Goal: Task Accomplishment & Management: Use online tool/utility

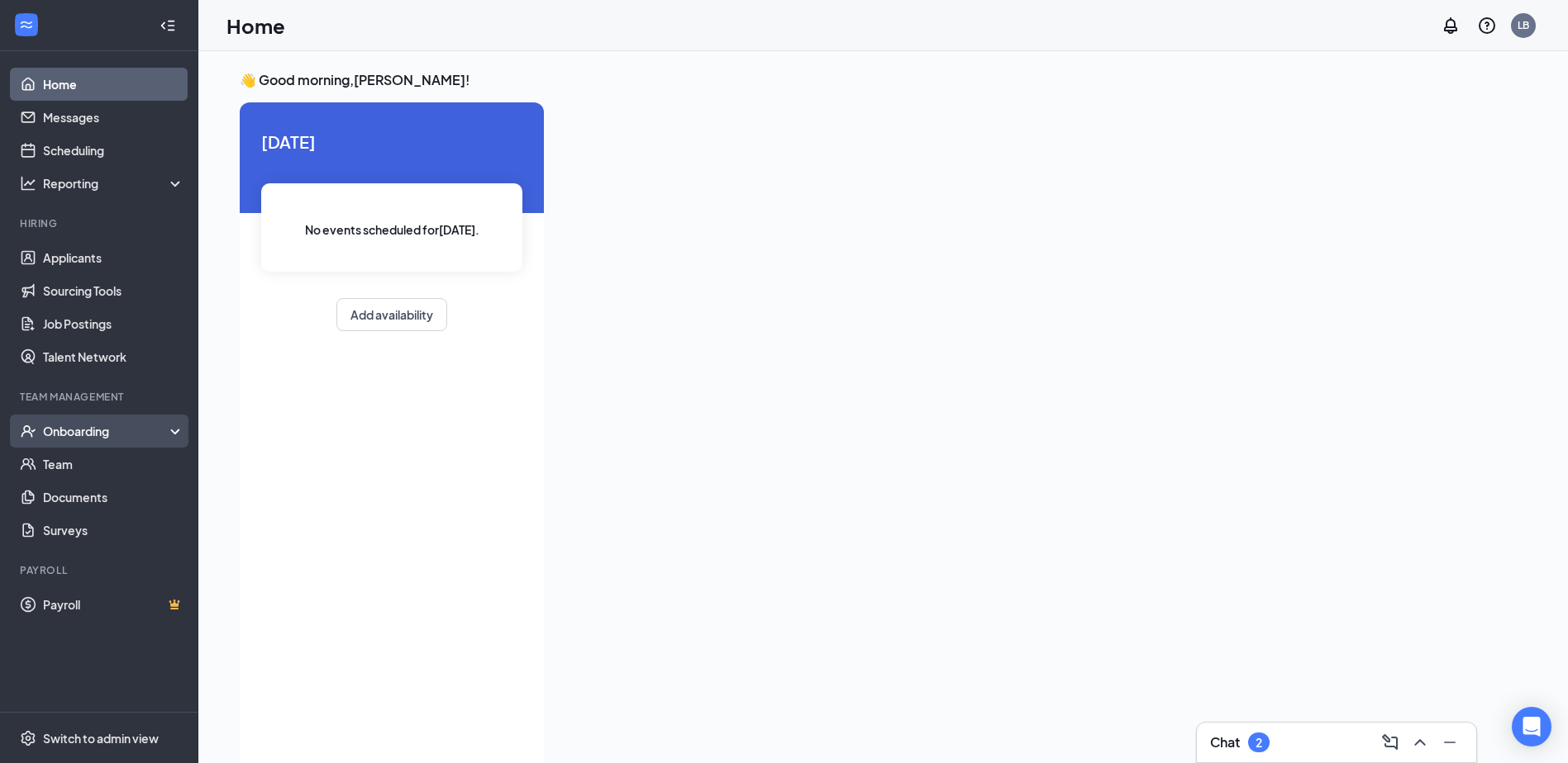
drag, startPoint x: 115, startPoint y: 429, endPoint x: 110, endPoint y: 439, distance: 11.2
click at [114, 429] on div "Onboarding" at bounding box center [107, 431] width 128 height 17
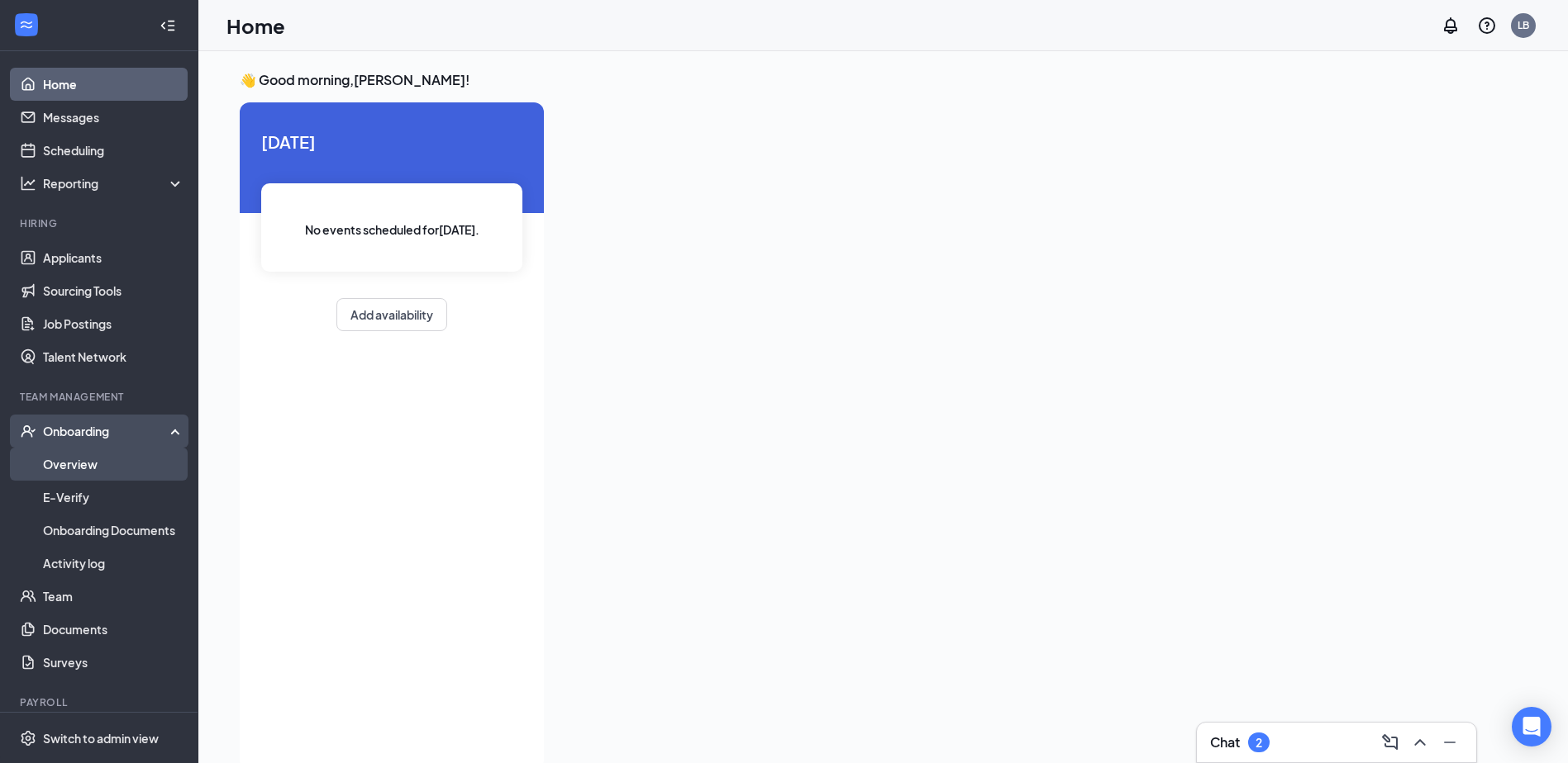
click at [81, 464] on link "Overview" at bounding box center [113, 464] width 142 height 33
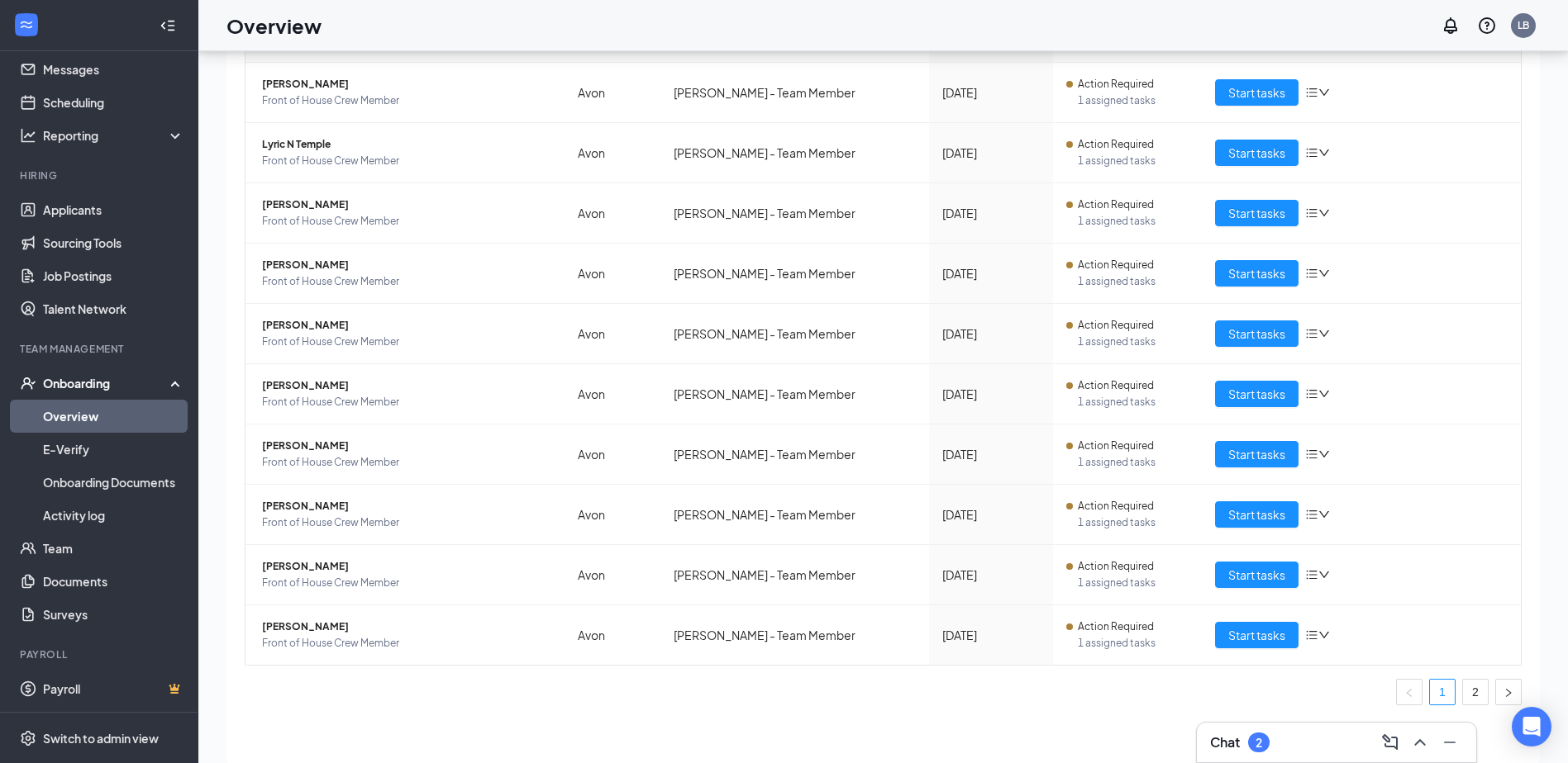
scroll to position [74, 0]
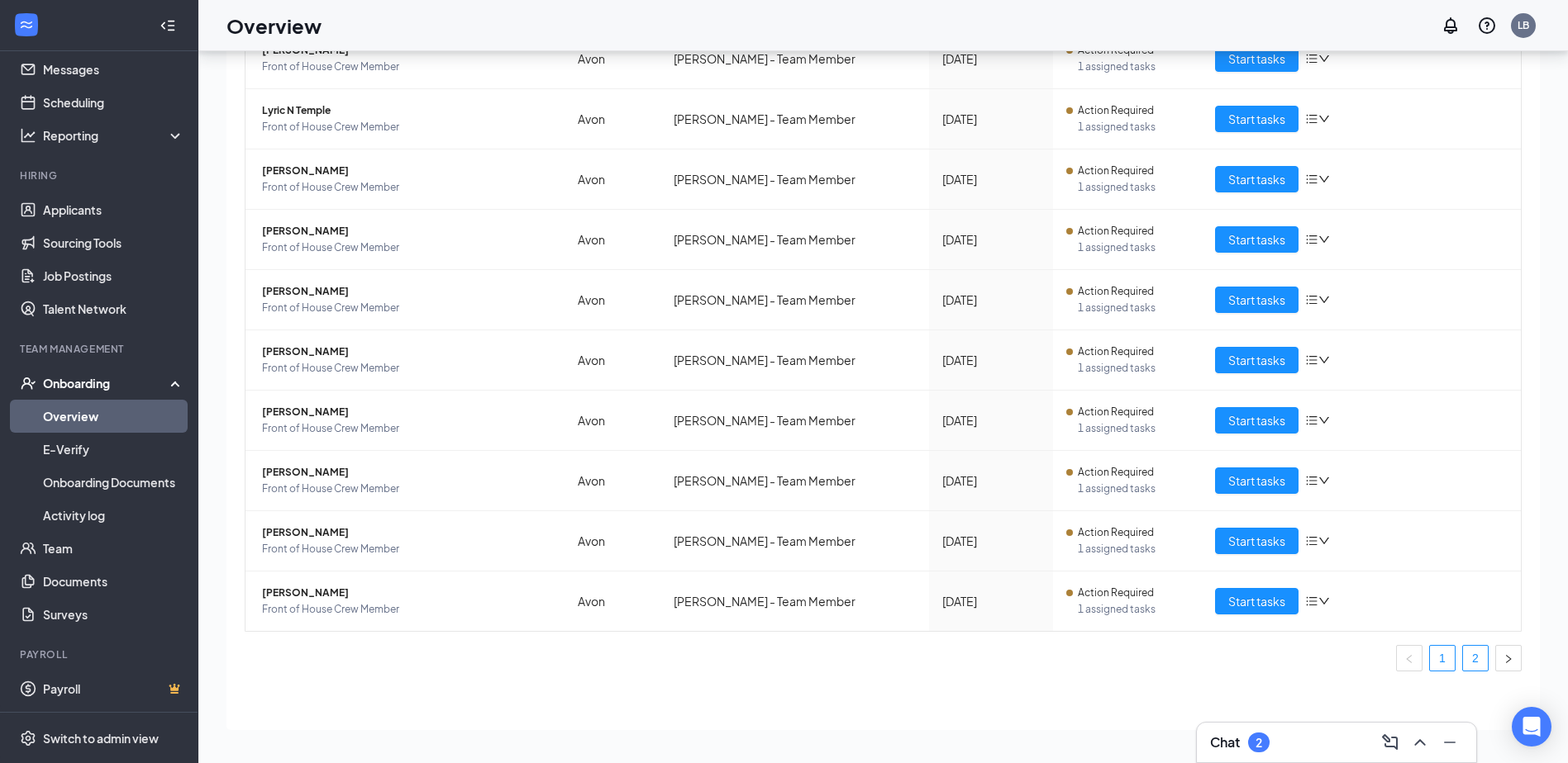
click at [1468, 666] on link "2" at bounding box center [1475, 658] width 24 height 24
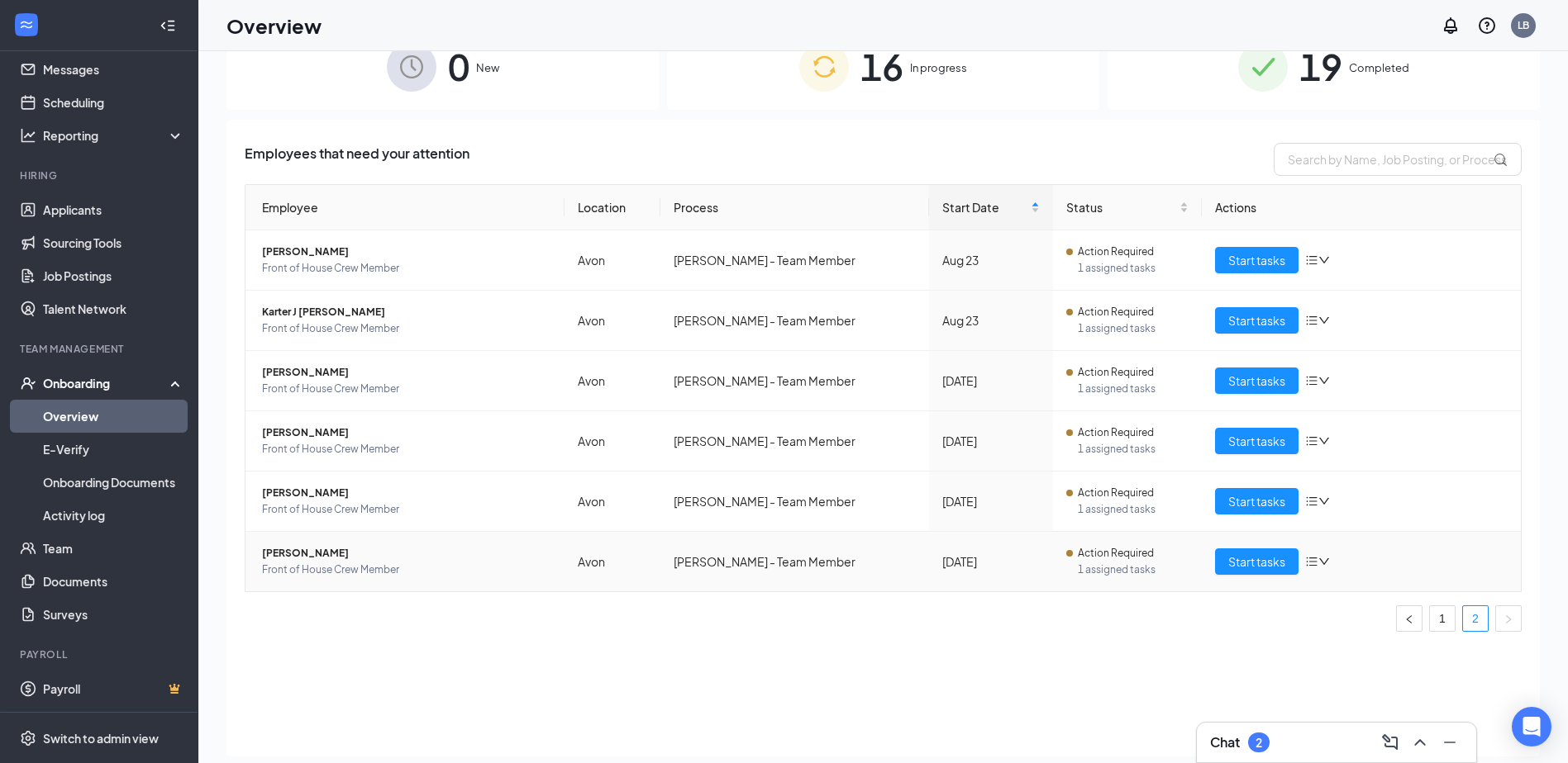
scroll to position [74, 0]
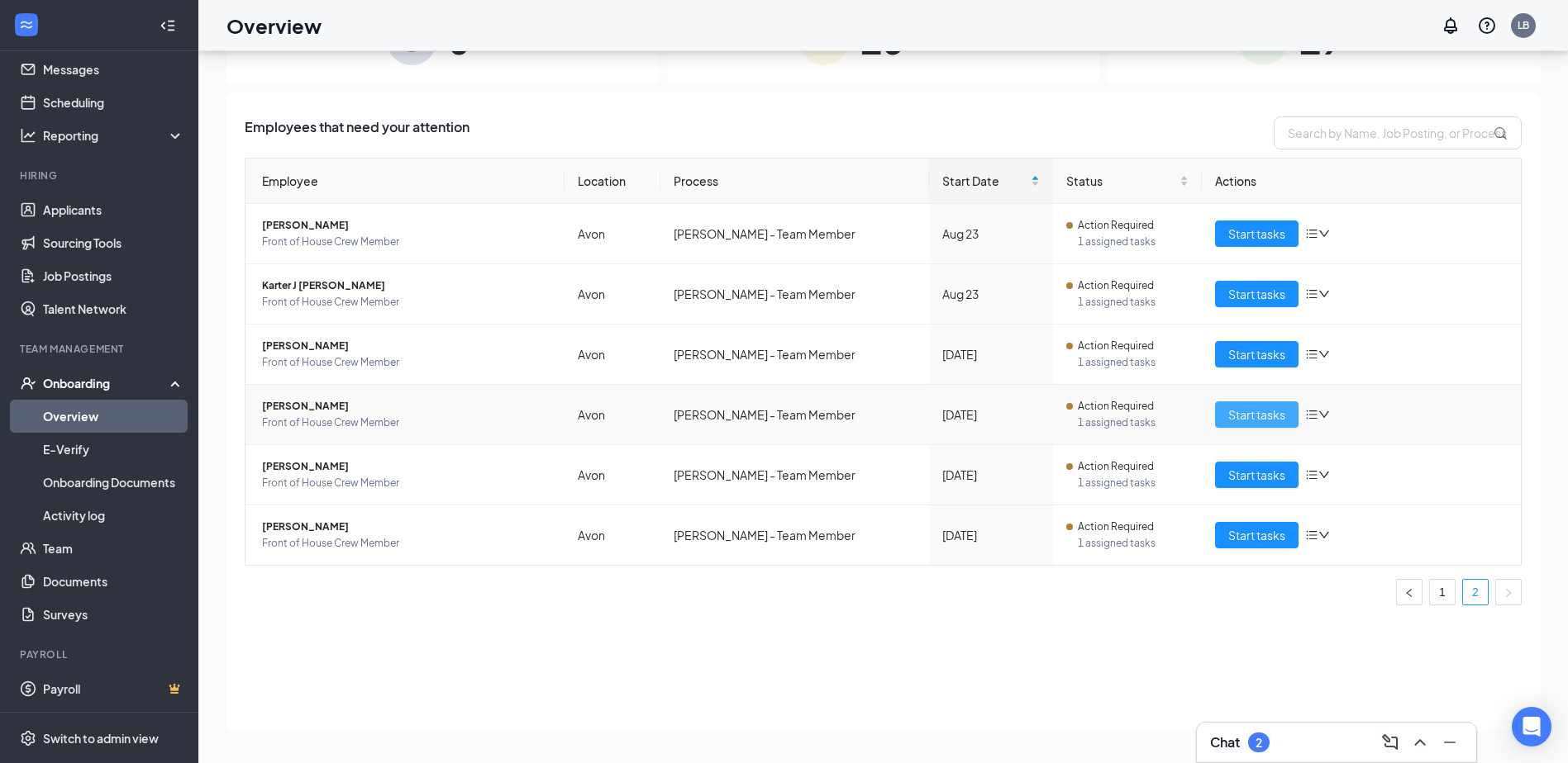
click at [1291, 417] on button "Start tasks" at bounding box center [1257, 414] width 83 height 26
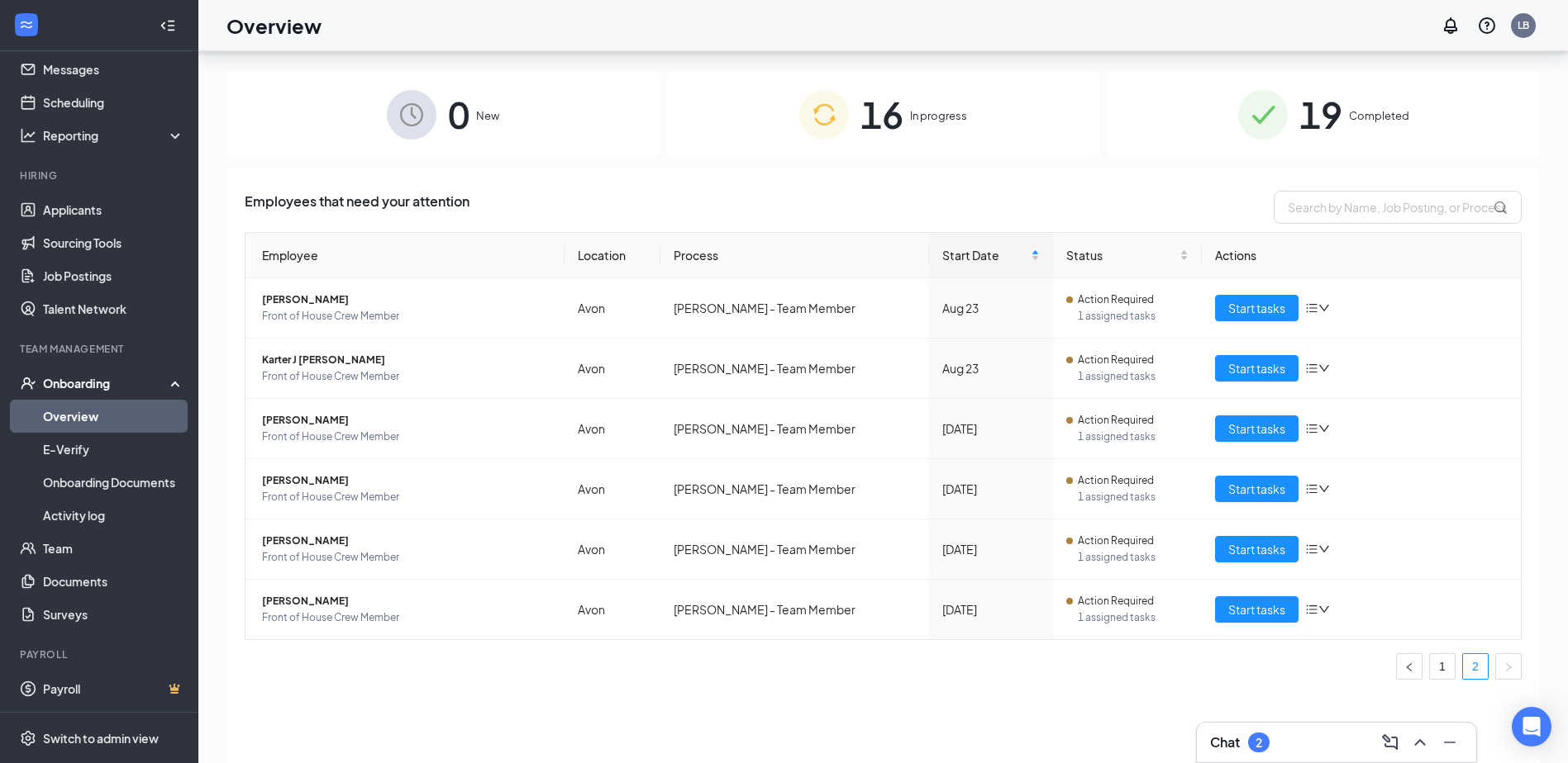
scroll to position [74, 0]
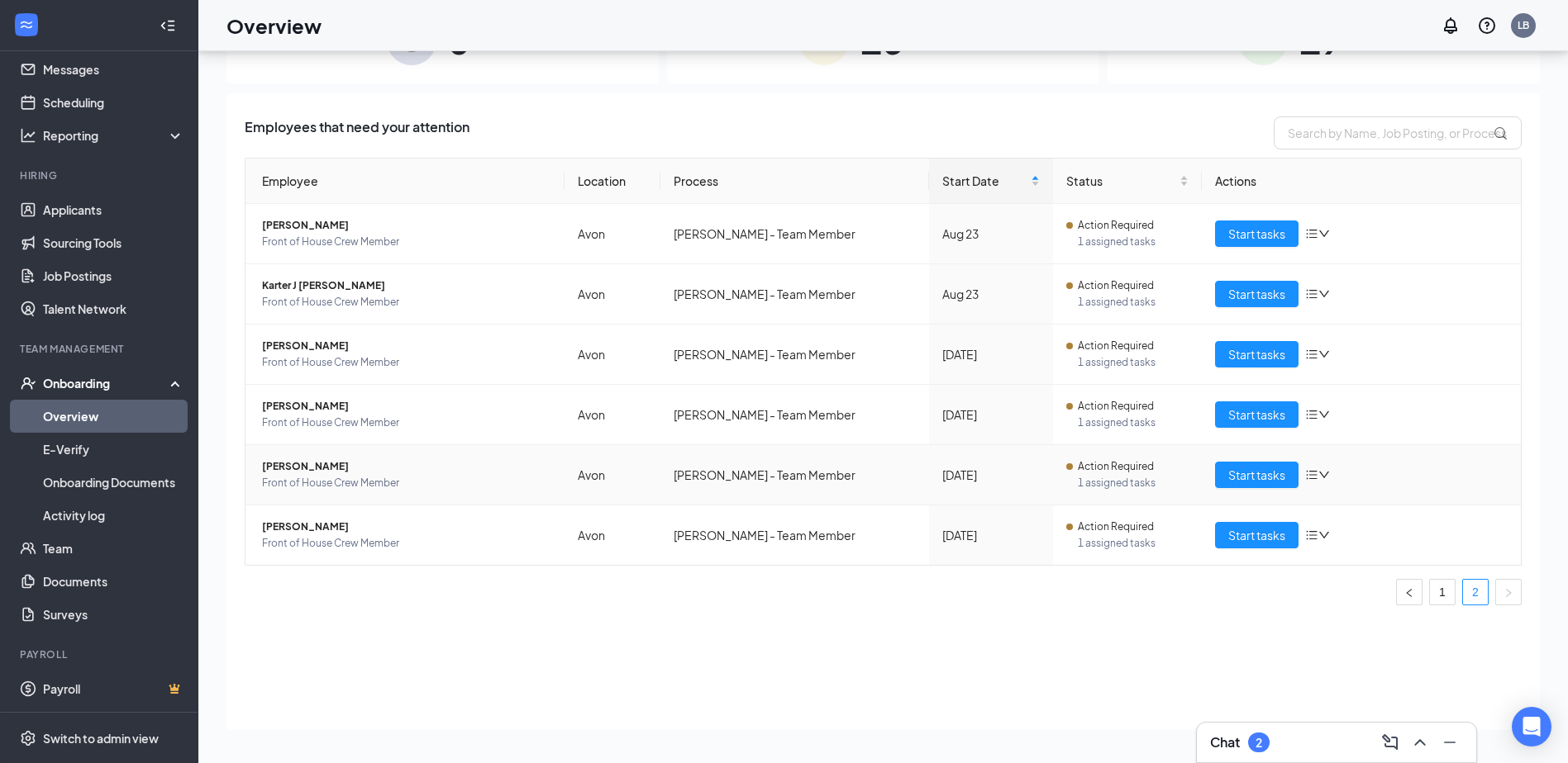
click at [1229, 455] on td "Start tasks" at bounding box center [1362, 475] width 319 height 60
click at [1228, 471] on button "Start tasks" at bounding box center [1257, 475] width 83 height 26
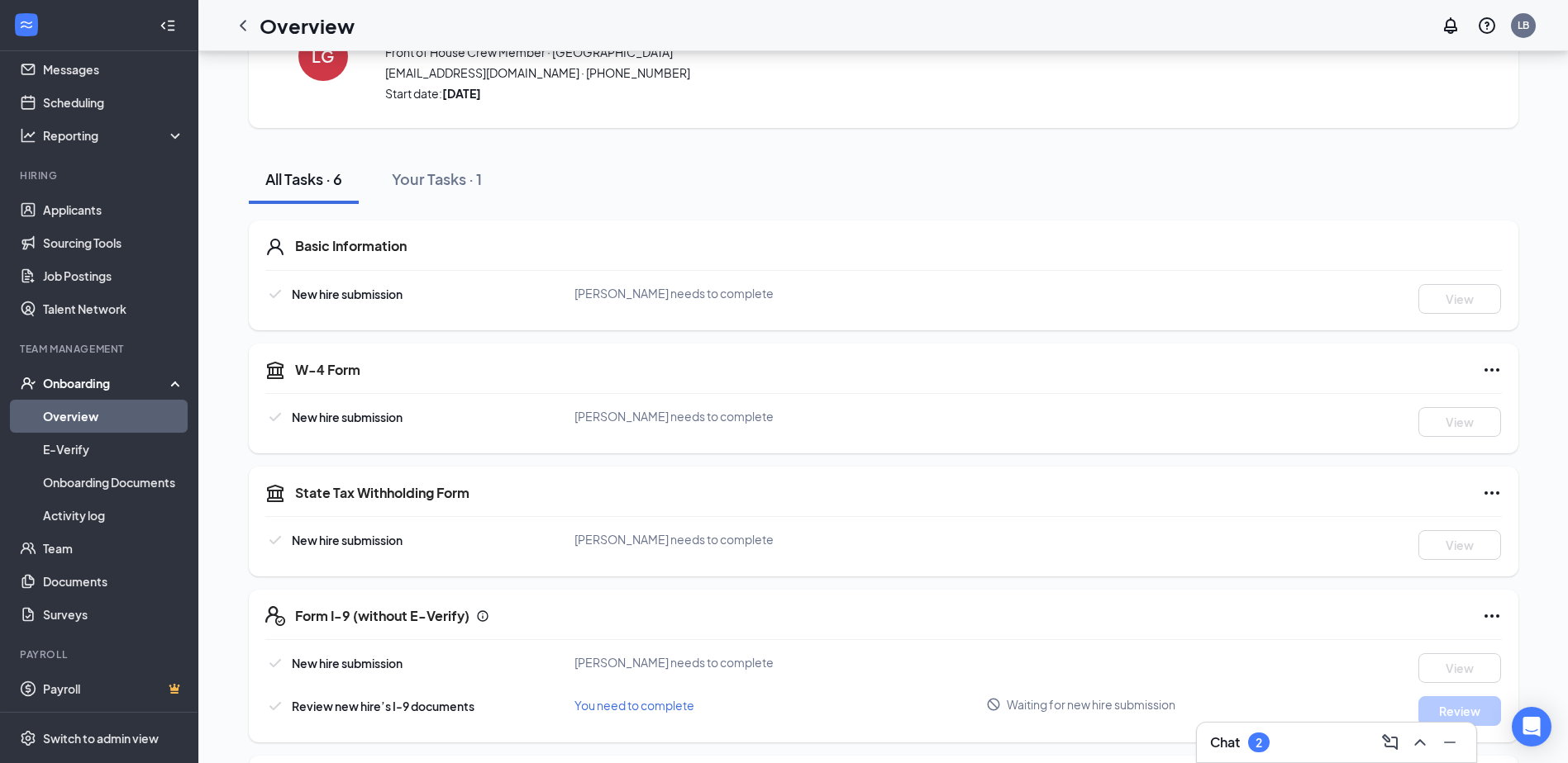
scroll to position [210, 0]
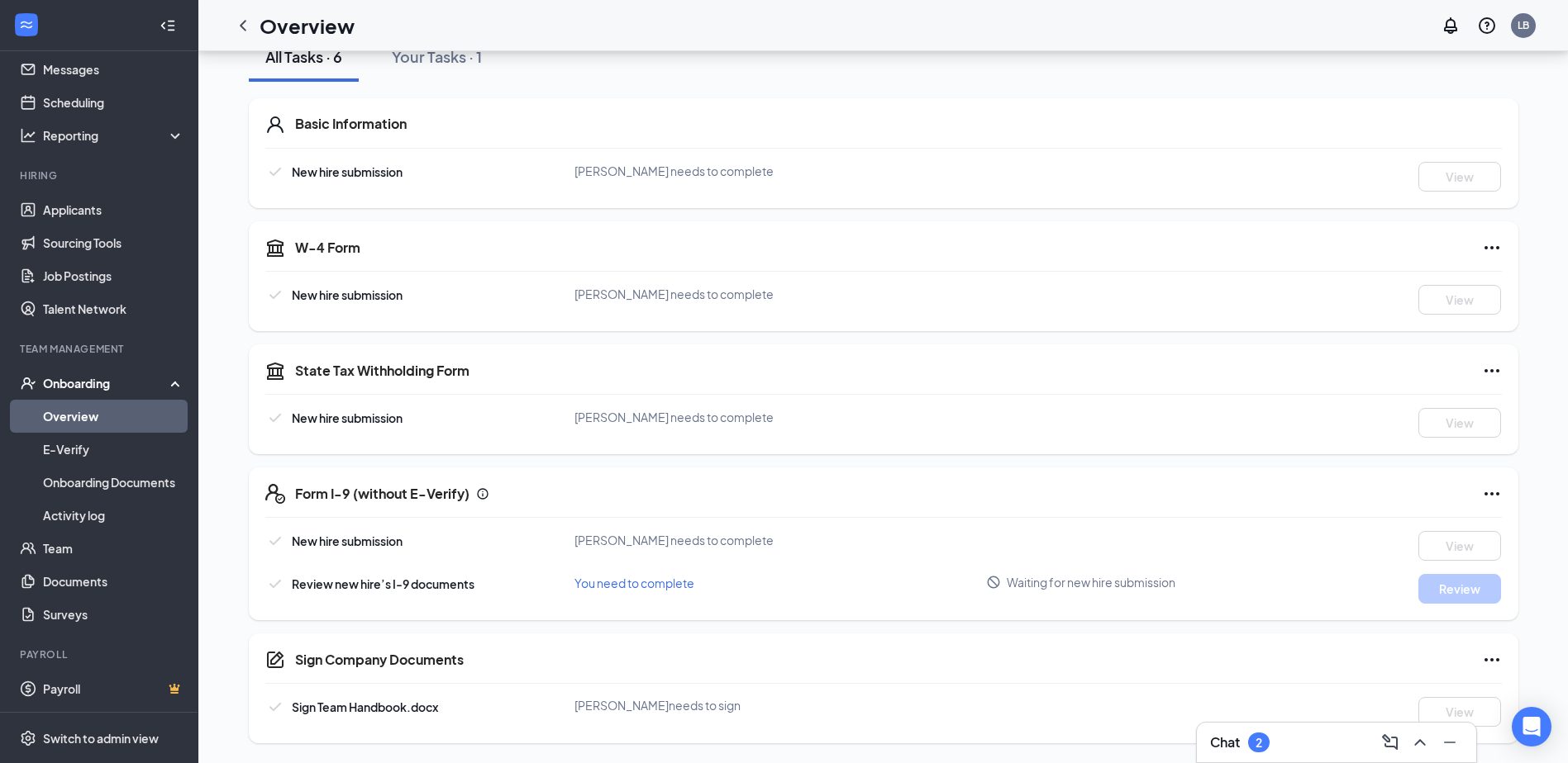
scroll to position [74, 0]
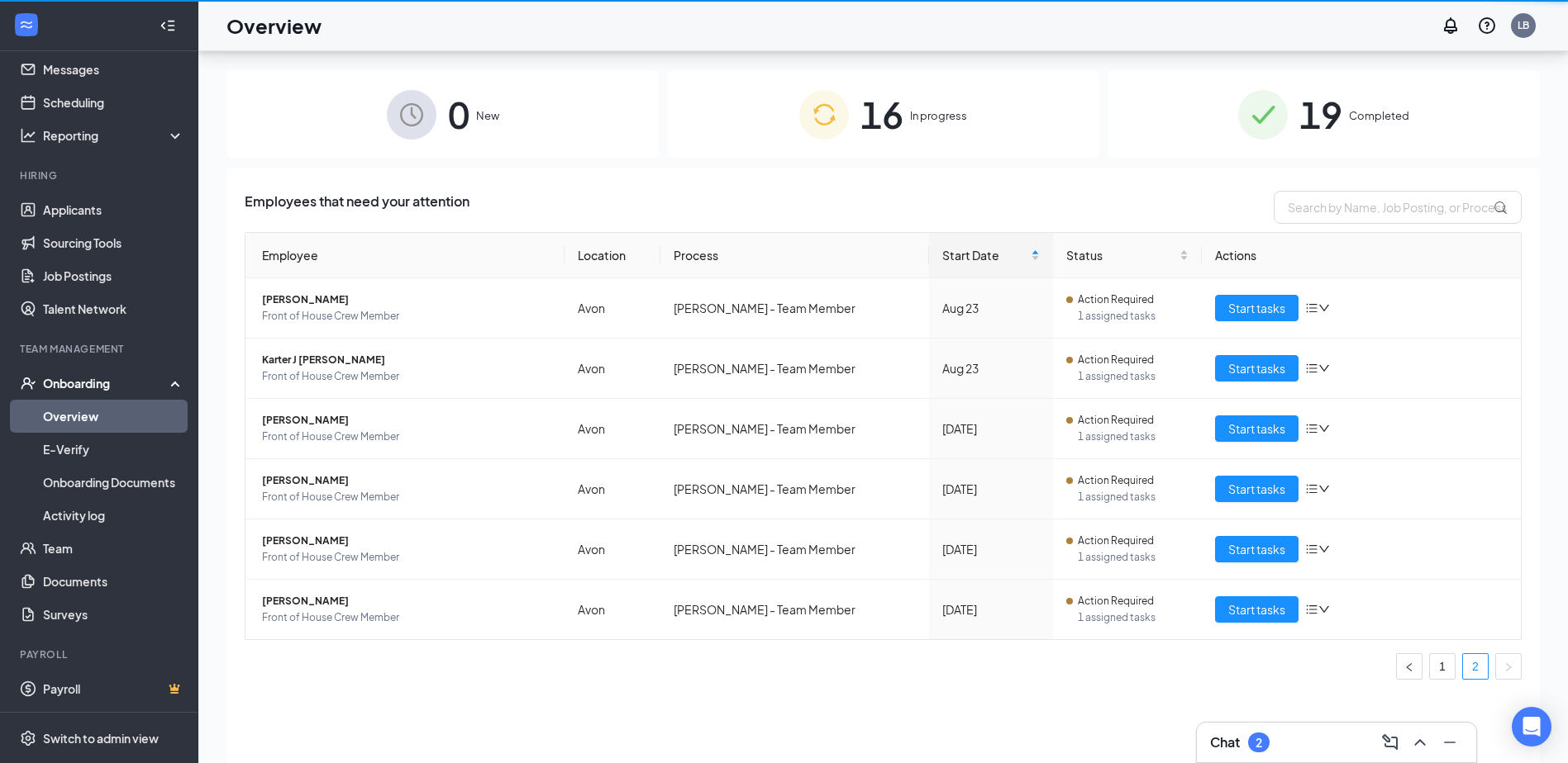
scroll to position [74, 0]
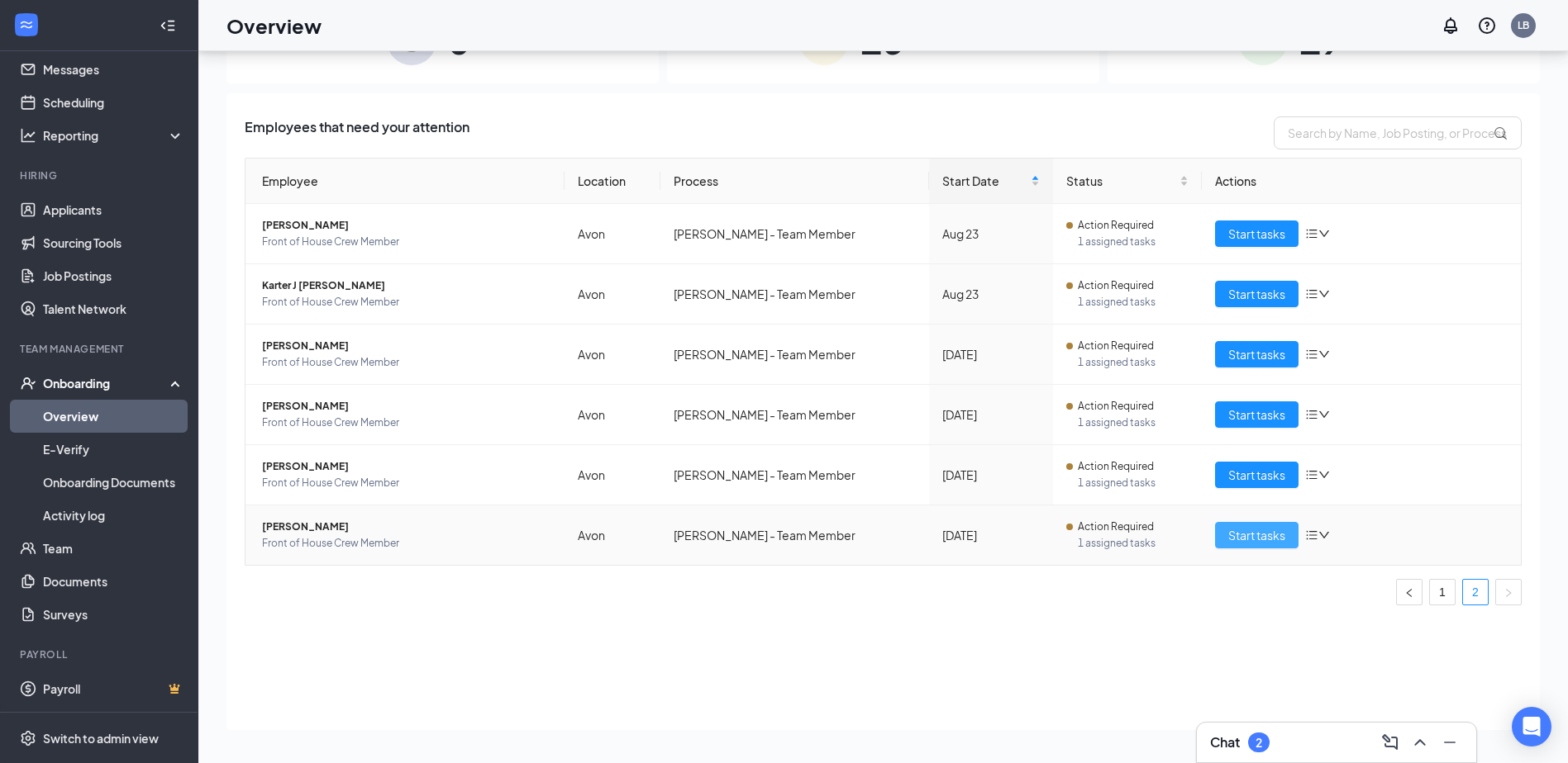
click at [1269, 536] on span "Start tasks" at bounding box center [1257, 534] width 57 height 18
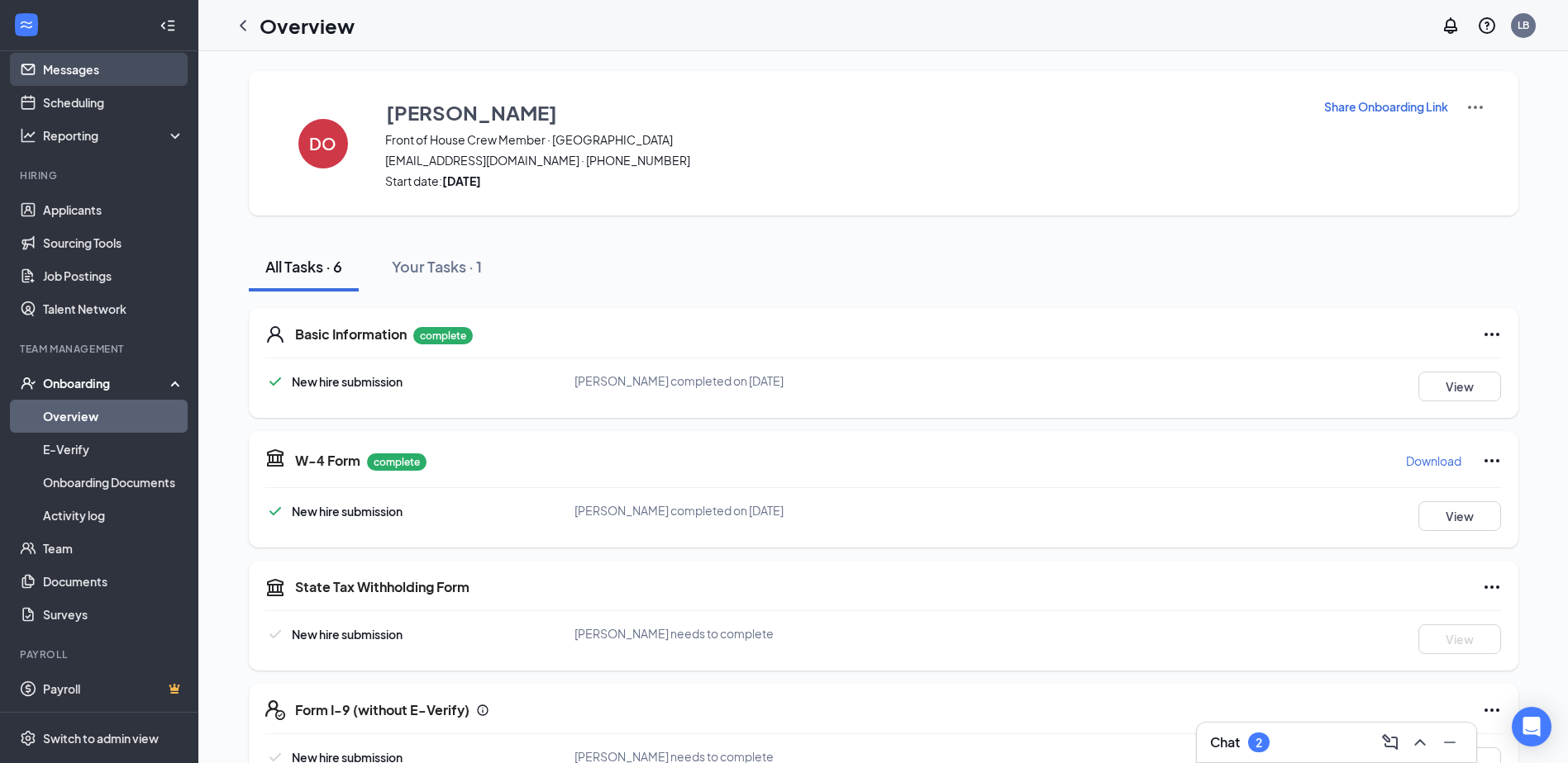
click at [116, 78] on link "Messages" at bounding box center [113, 68] width 142 height 33
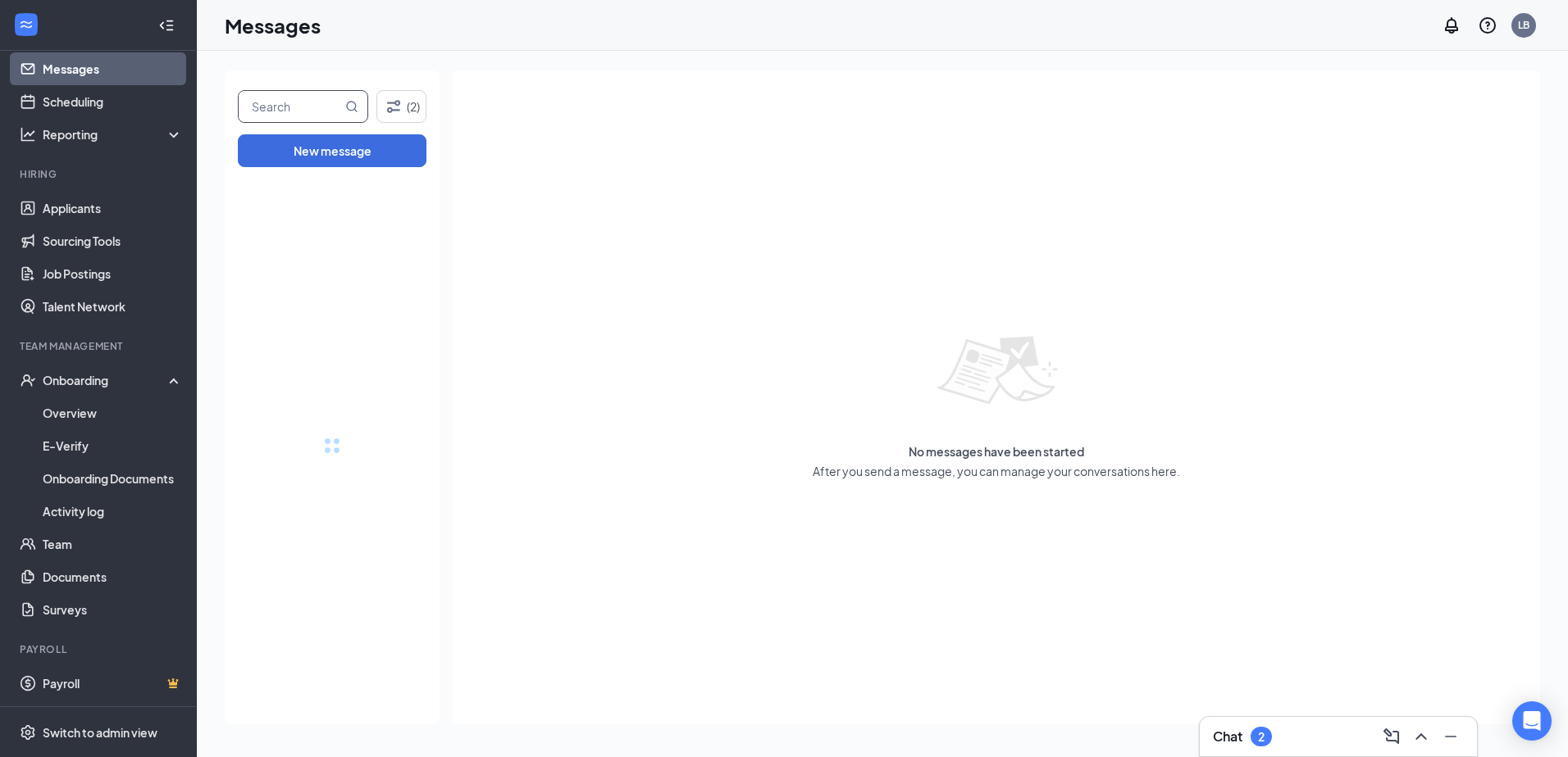
click at [282, 101] on input "text" at bounding box center [289, 106] width 103 height 31
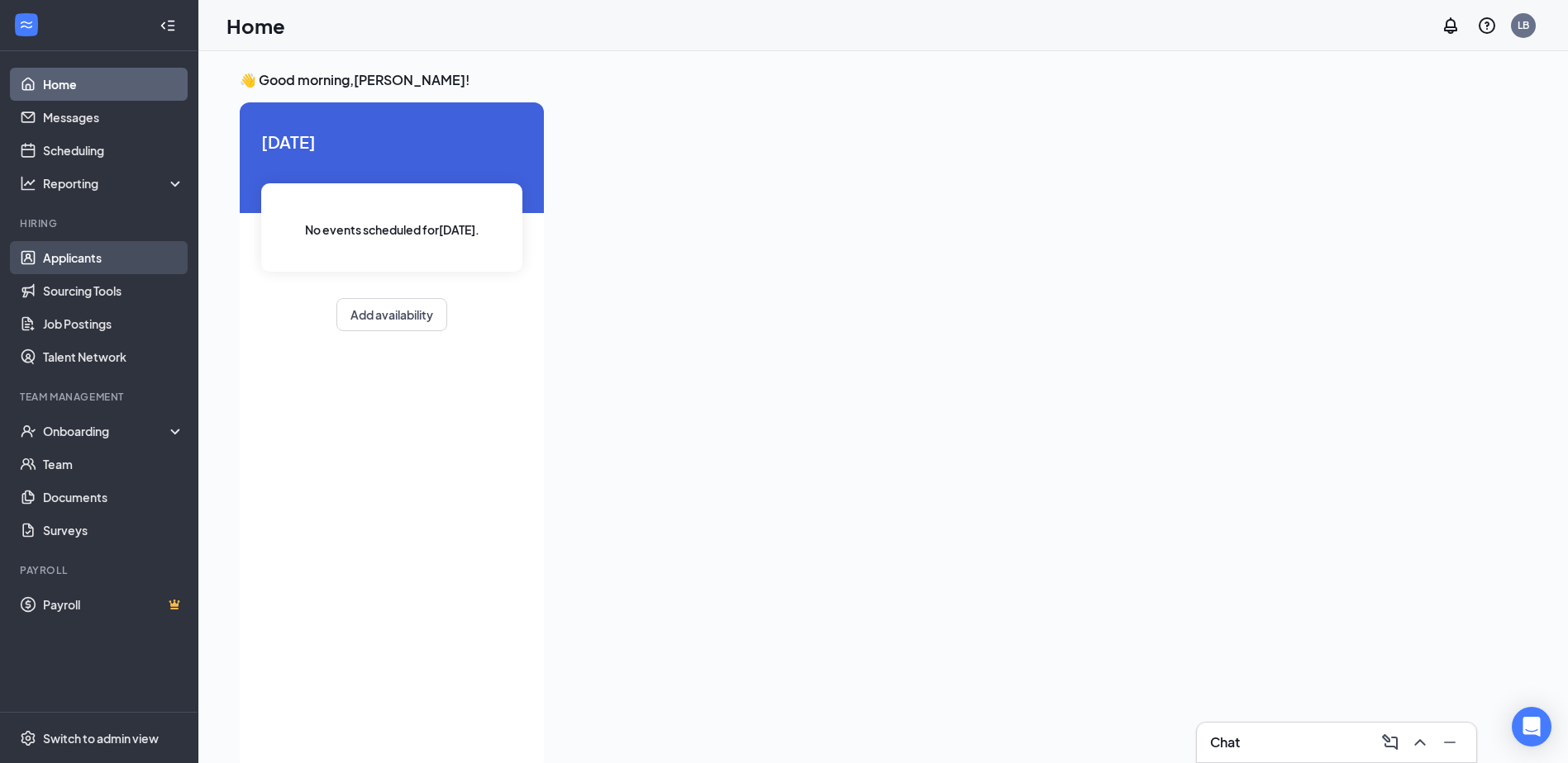
click at [149, 247] on link "Applicants" at bounding box center [113, 257] width 142 height 33
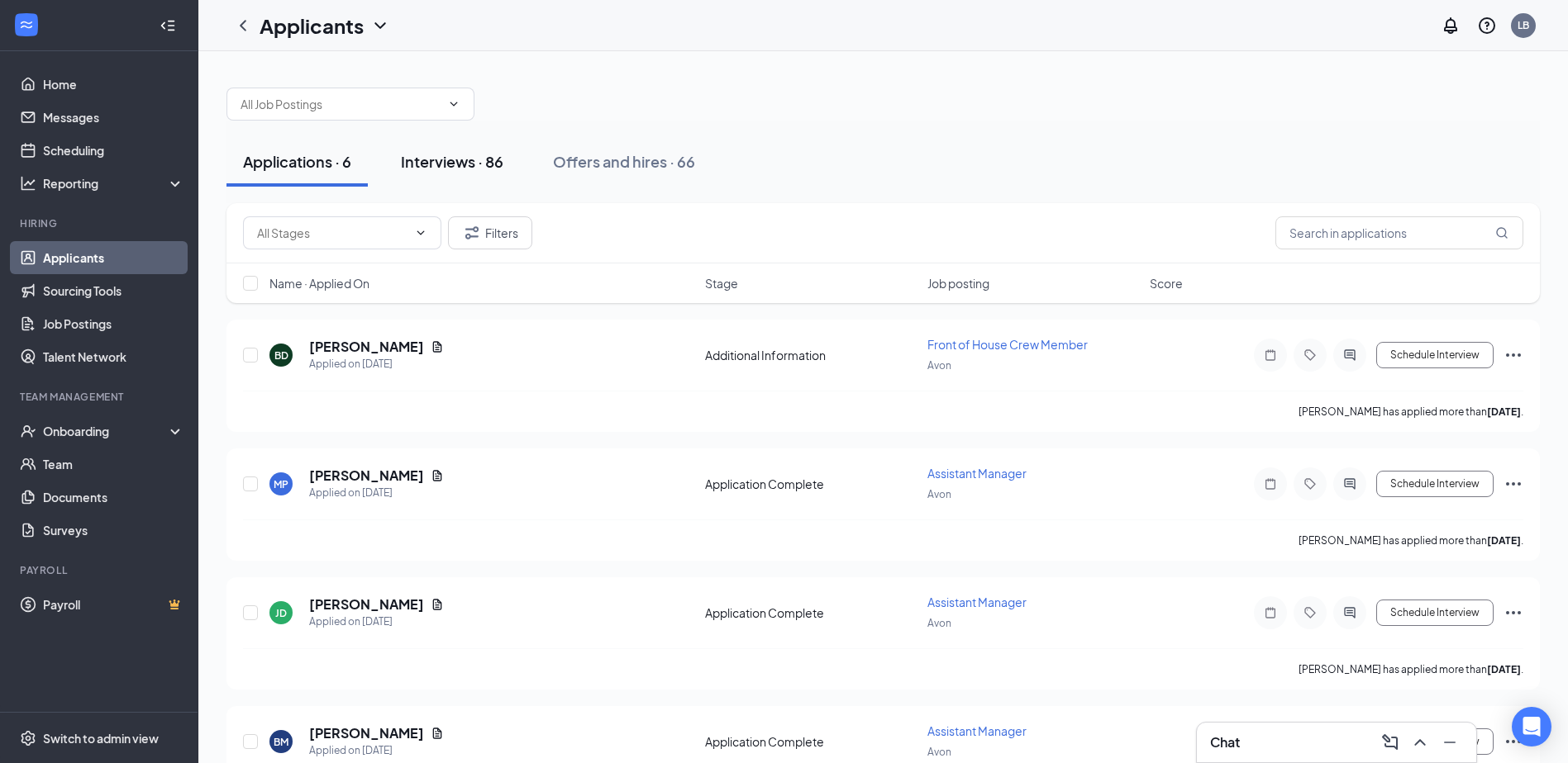
click at [458, 168] on div "Interviews · 86" at bounding box center [451, 161] width 102 height 21
